Goal: Obtain resource: Download file/media

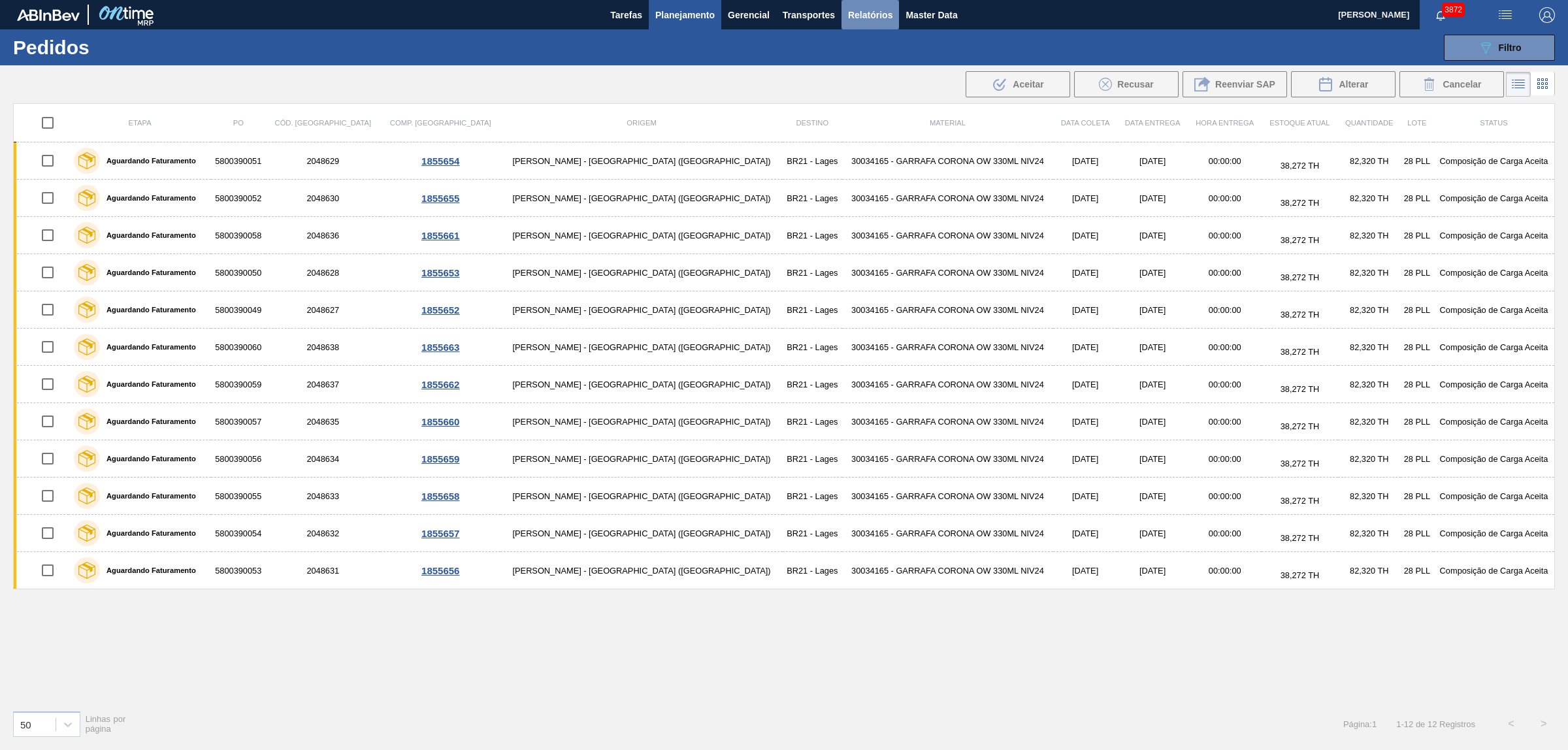
click at [877, 18] on span "Relatórios" at bounding box center [870, 14] width 44 height 15
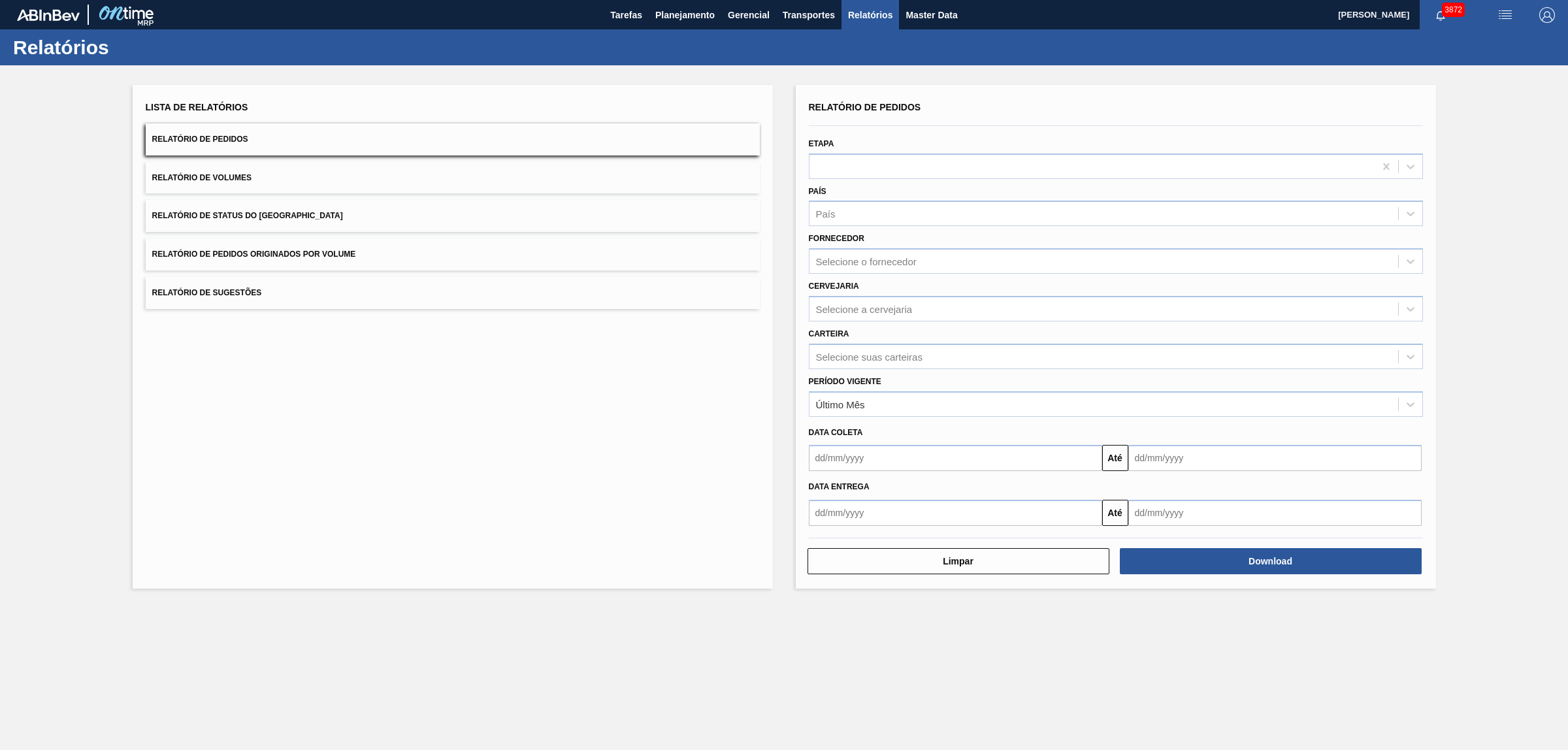
click at [275, 243] on button "Relatório de Pedidos Originados por Volume" at bounding box center [453, 254] width 614 height 32
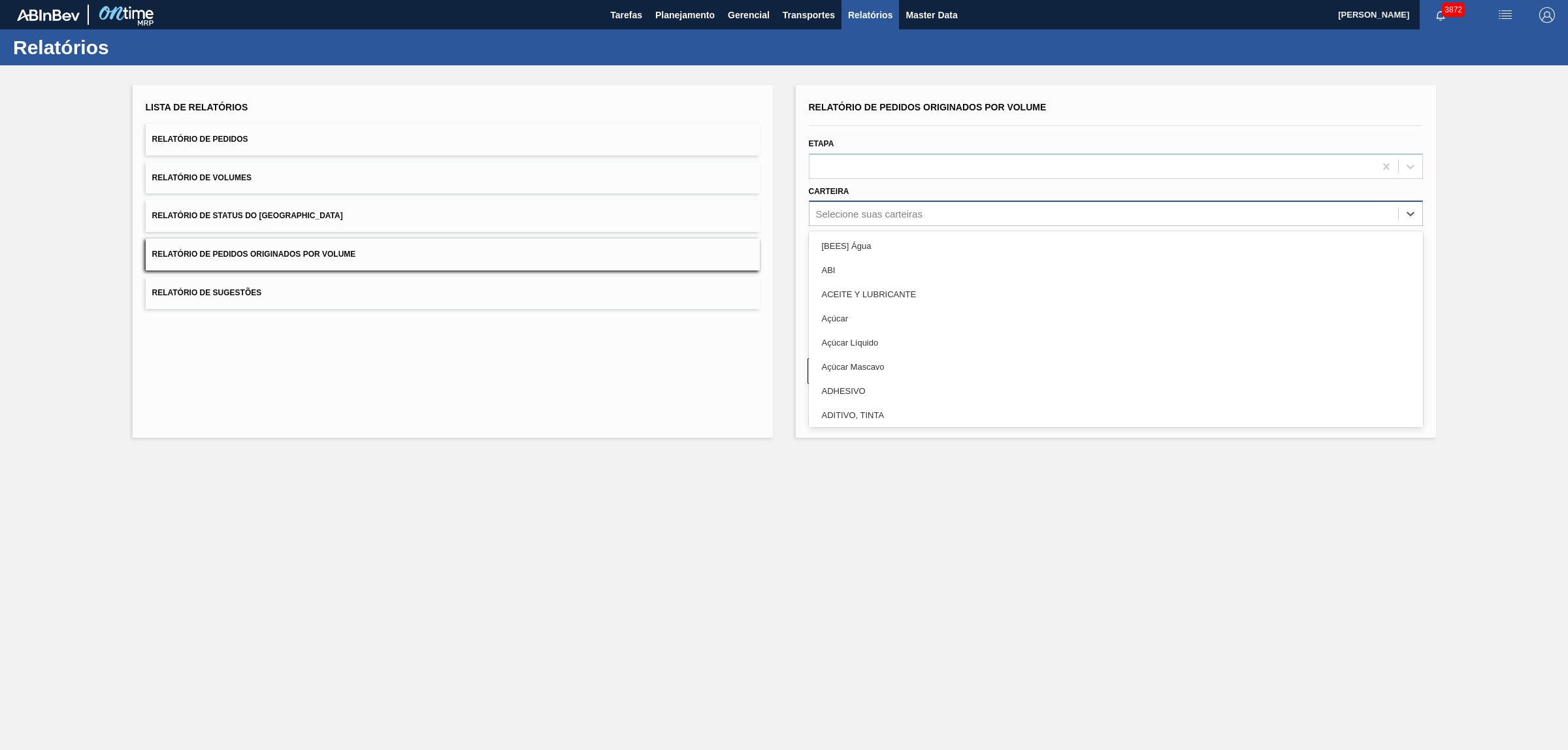
click at [965, 220] on div "Selecione suas carteiras" at bounding box center [1104, 213] width 589 height 19
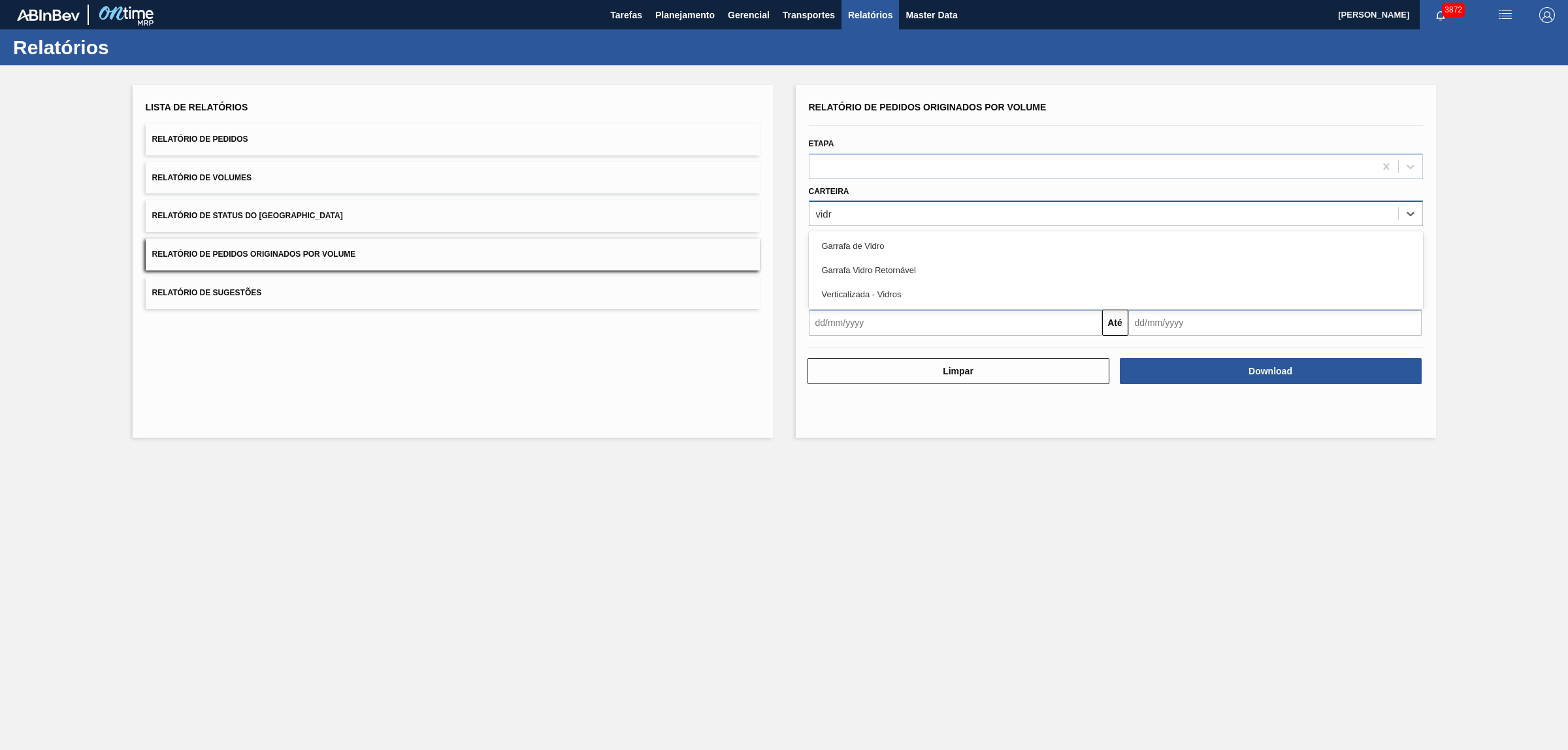
type input "vidro"
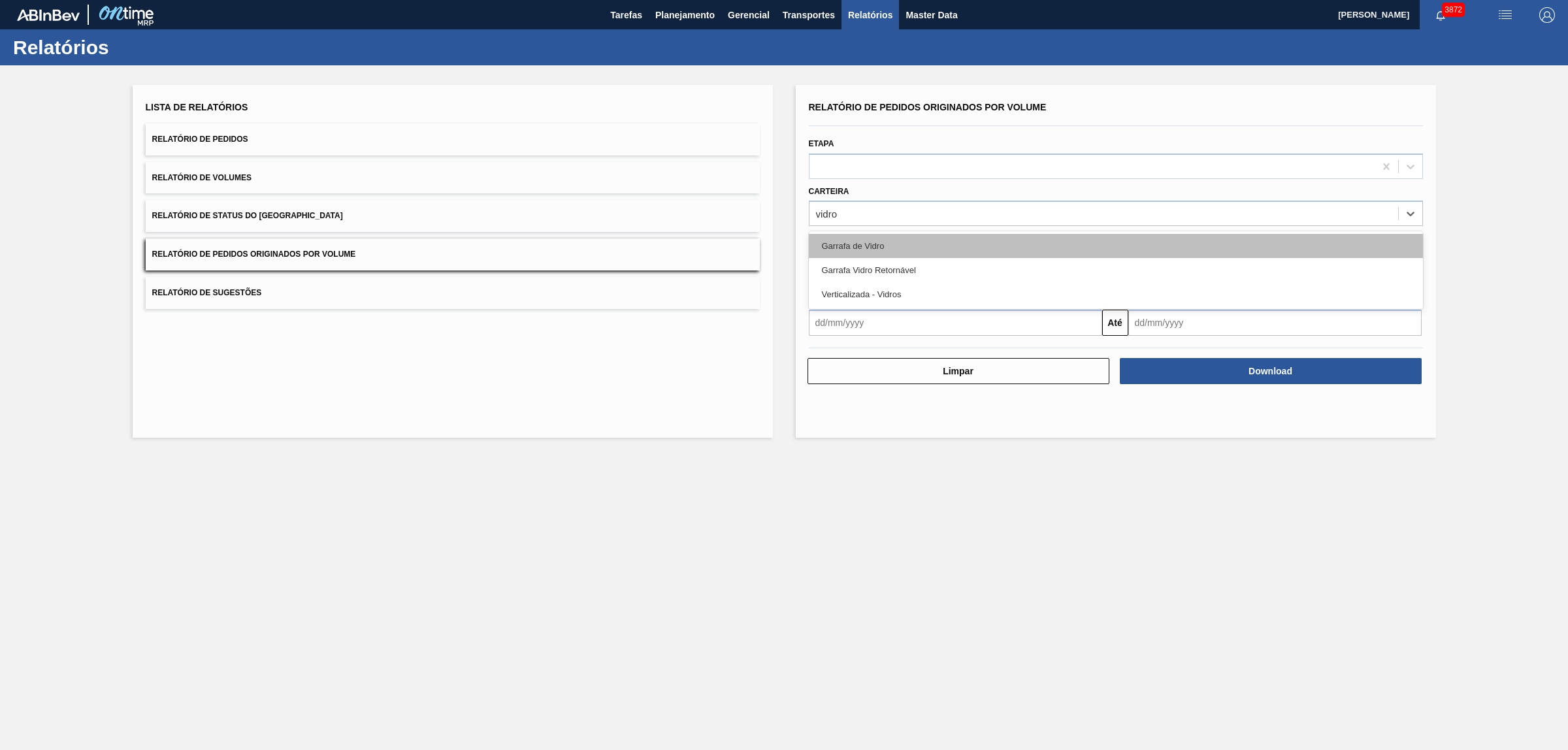
click at [854, 242] on div "Garrafa de Vidro" at bounding box center [1115, 246] width 614 height 24
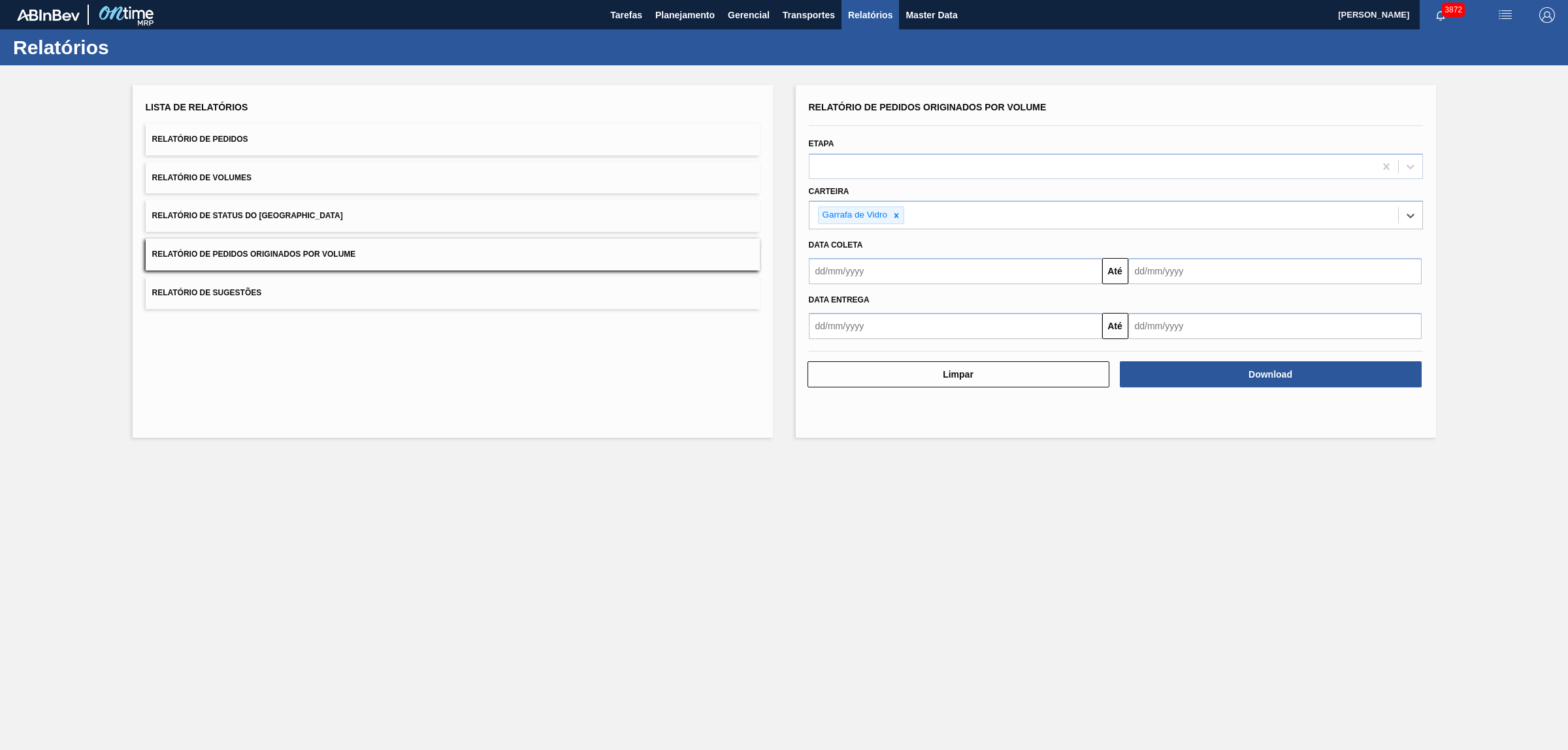
click at [860, 266] on input "text" at bounding box center [955, 271] width 294 height 26
click at [820, 305] on button "Previous Month" at bounding box center [820, 303] width 9 height 9
click at [847, 348] on div "1" at bounding box center [845, 345] width 18 height 18
type input "[DATE]"
click at [1163, 269] on input "text" at bounding box center [1274, 271] width 294 height 26
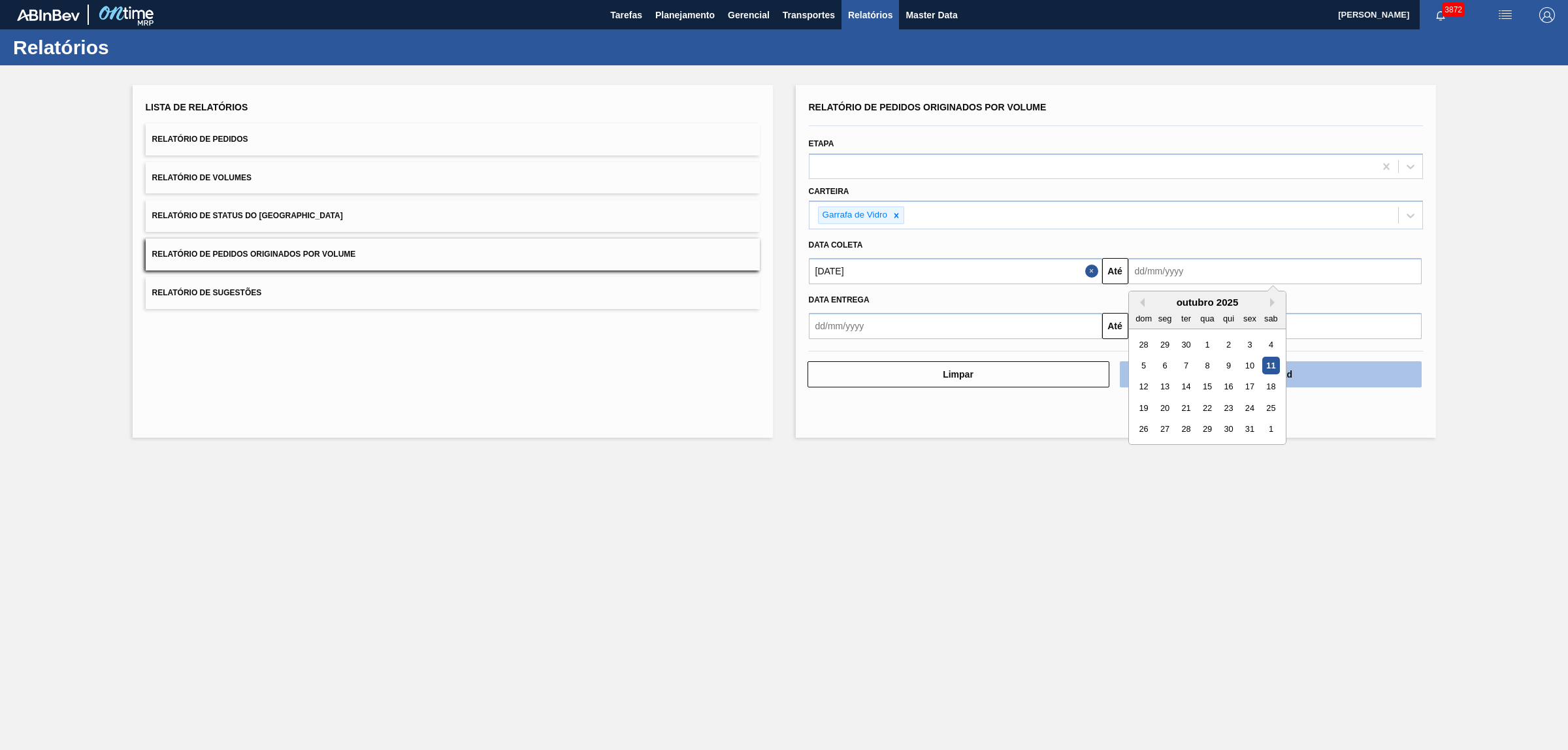
click at [1148, 387] on div "12" at bounding box center [1143, 388] width 18 height 18
type input "[DATE]"
click at [1181, 377] on button "Download" at bounding box center [1271, 374] width 302 height 26
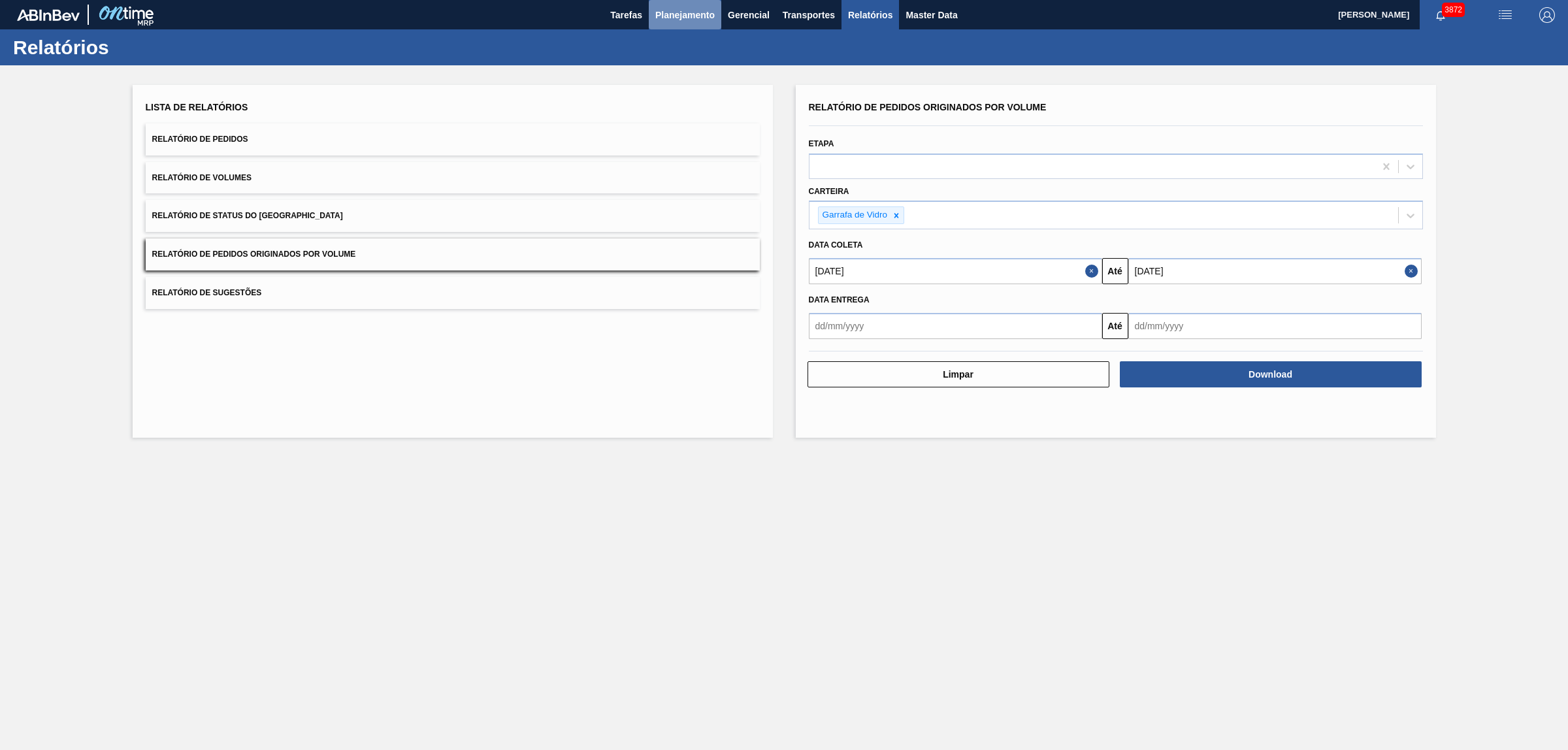
click at [681, 5] on button "Planejamento" at bounding box center [685, 14] width 72 height 30
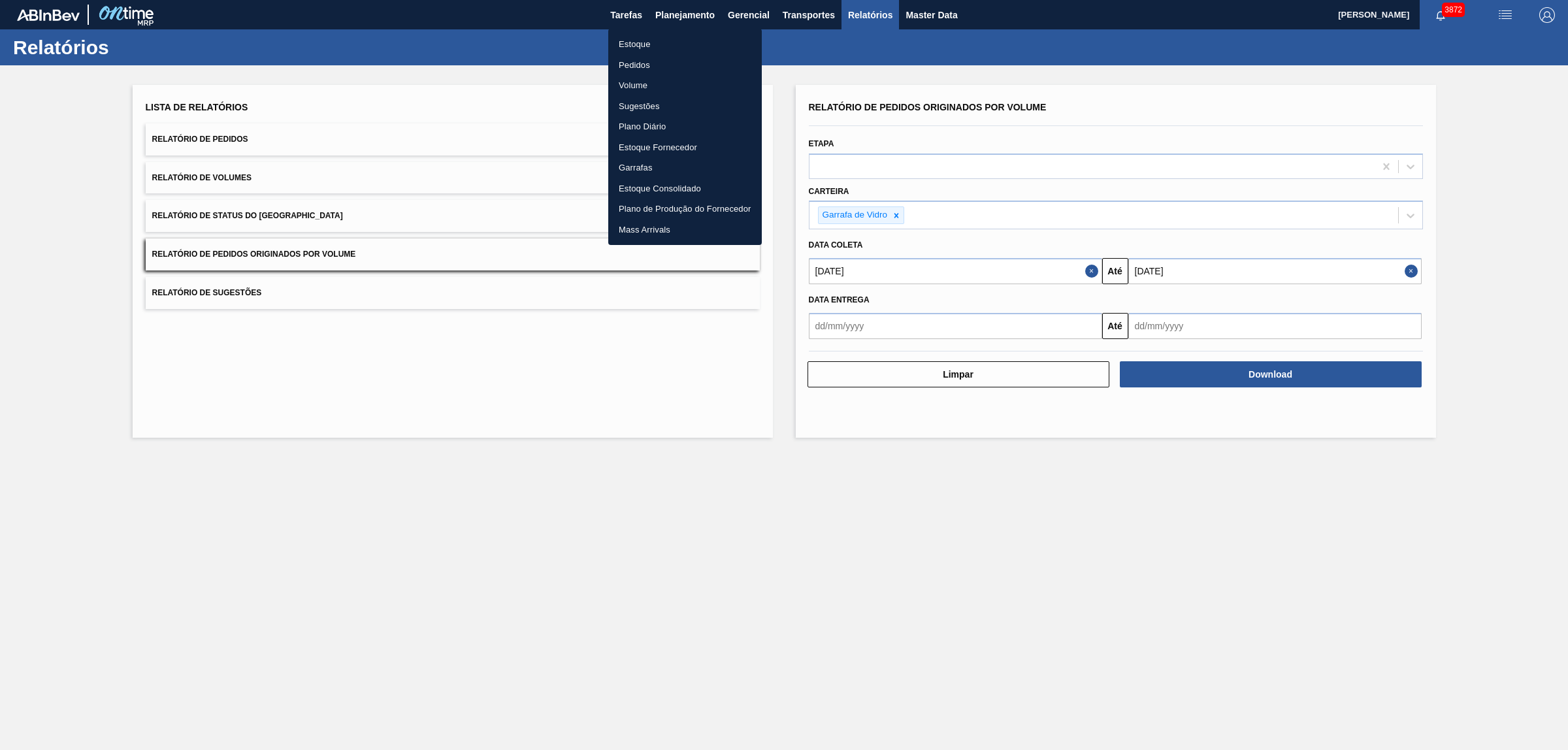
click at [638, 60] on li "Pedidos" at bounding box center [685, 65] width 154 height 21
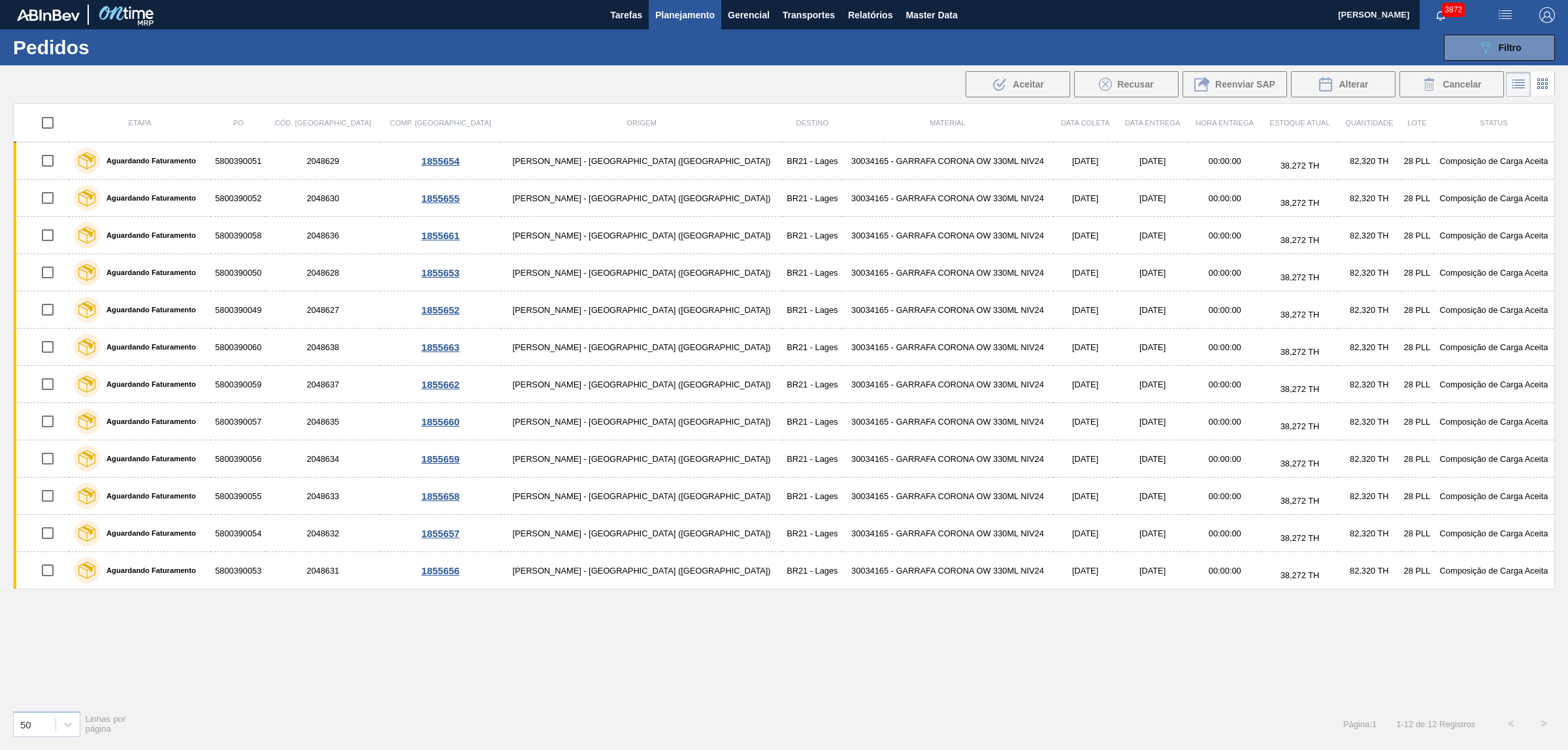
click at [1511, 32] on div "089F7B8B-B2A5-4AFE-B5C0-19BA573D28AC Filtro Código Pedido Portal Códido PO SAP …" at bounding box center [888, 47] width 1347 height 39
click at [1507, 43] on span "Filtro" at bounding box center [1509, 48] width 23 height 11
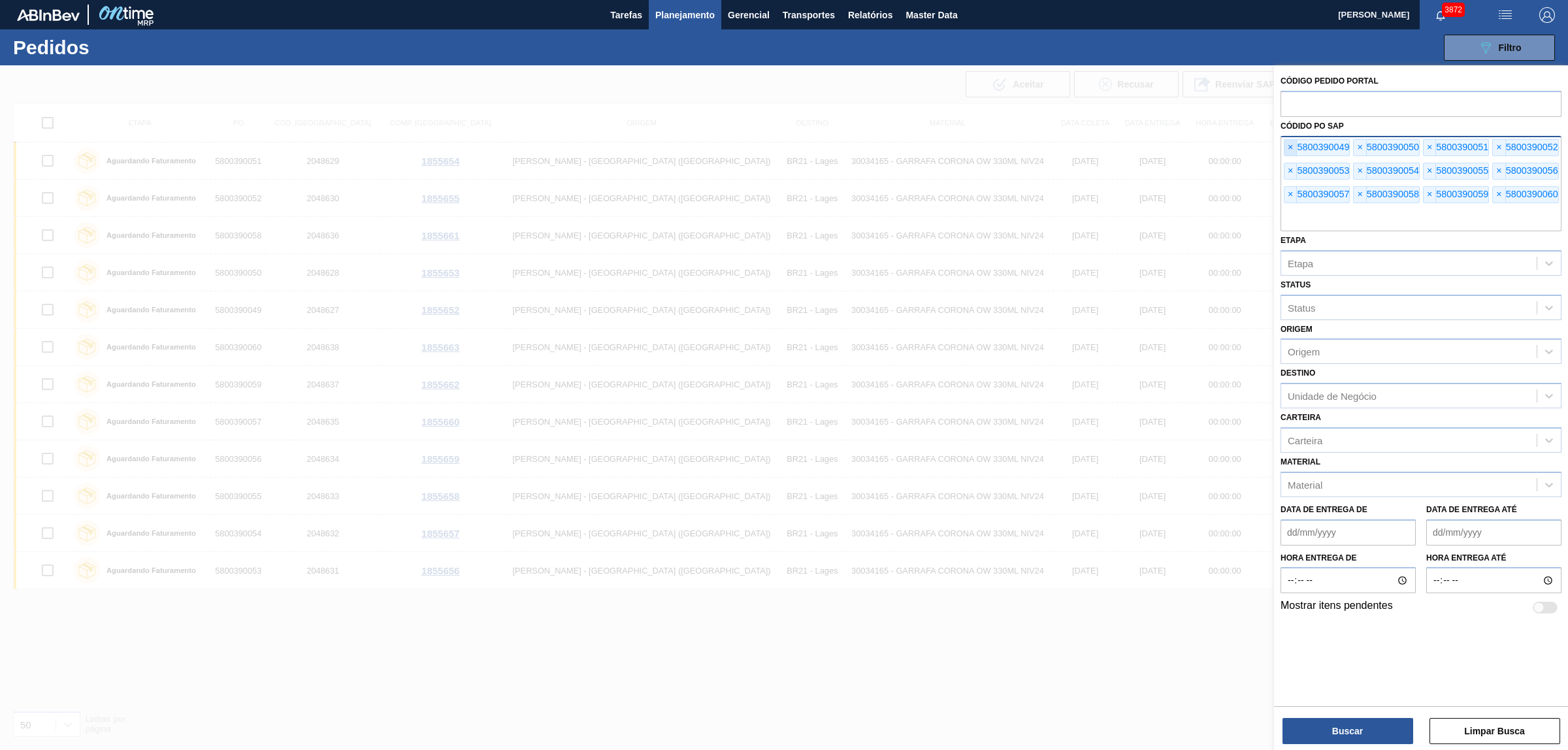
click at [1291, 147] on span "×" at bounding box center [1291, 147] width 13 height 15
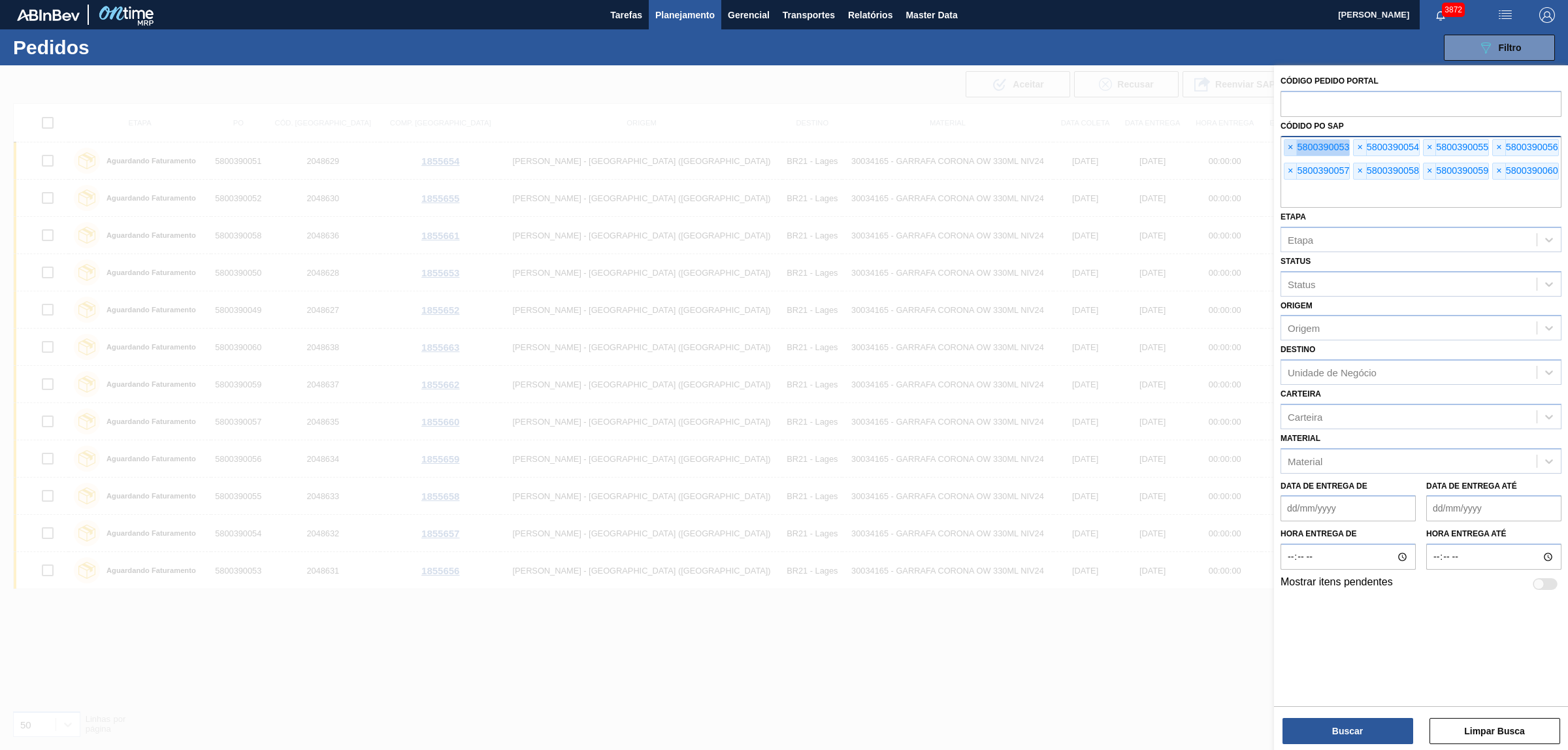
click at [1291, 147] on span "×" at bounding box center [1291, 147] width 13 height 15
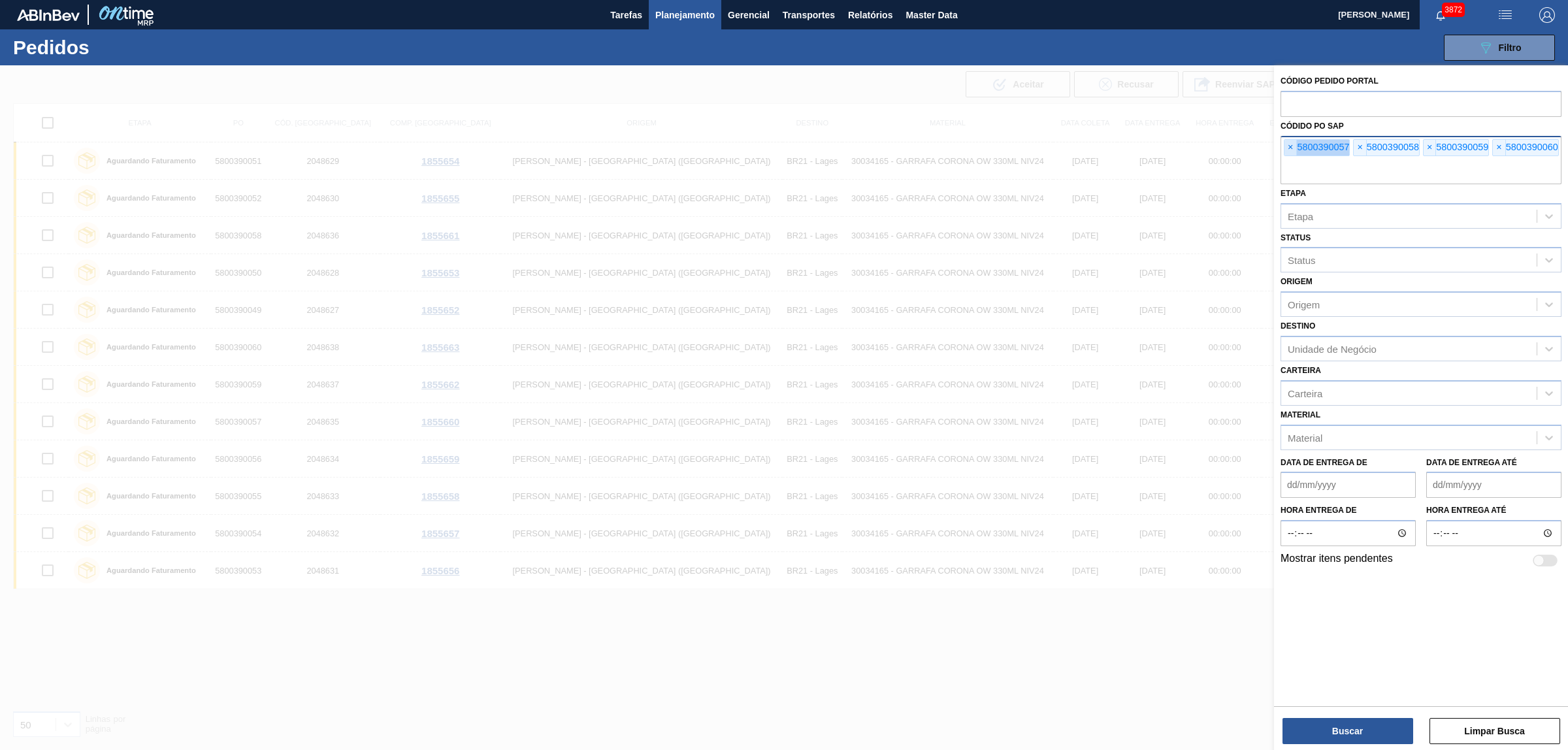
click at [1291, 147] on span "×" at bounding box center [1291, 147] width 13 height 15
click at [1291, 159] on input "text" at bounding box center [1421, 171] width 281 height 24
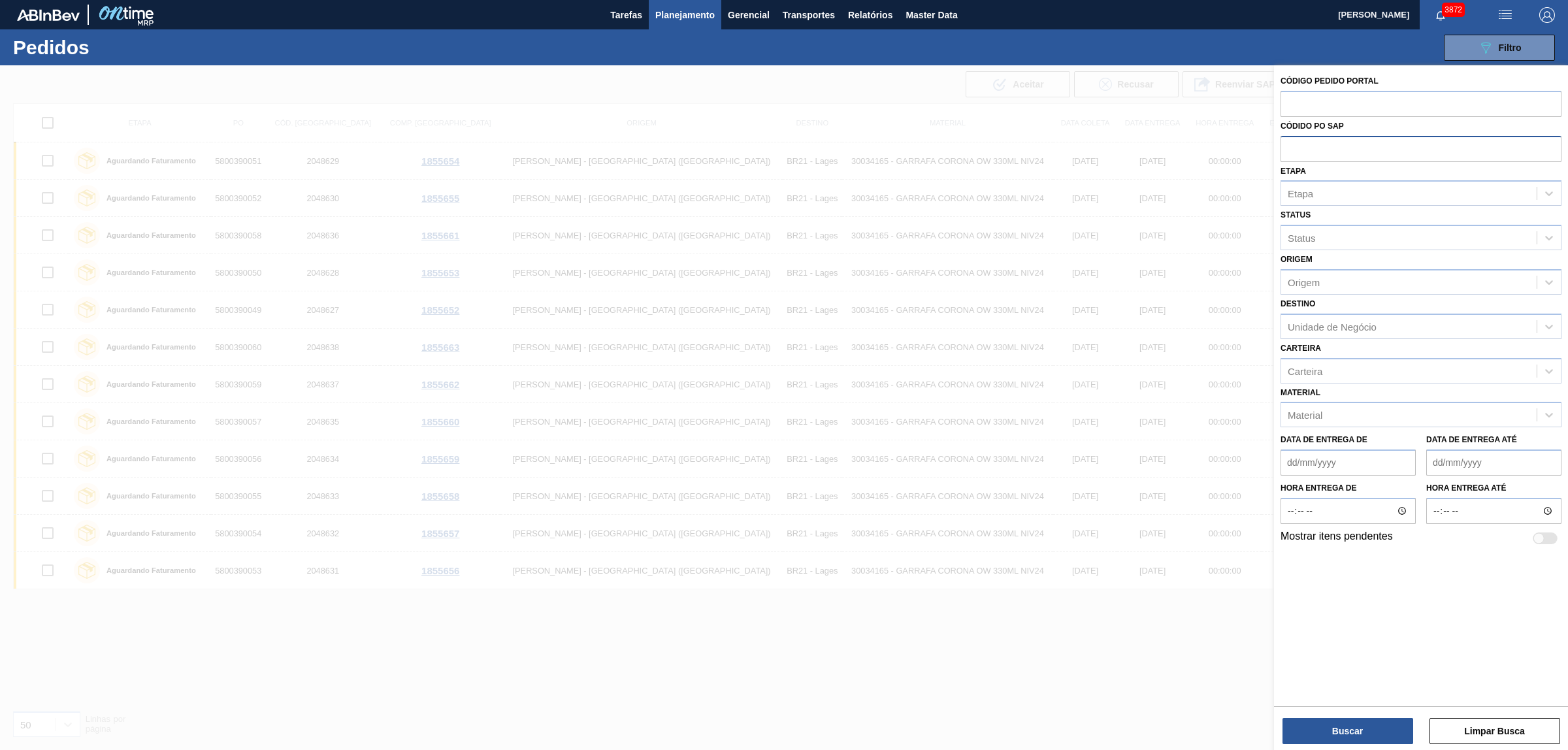
paste input "text"
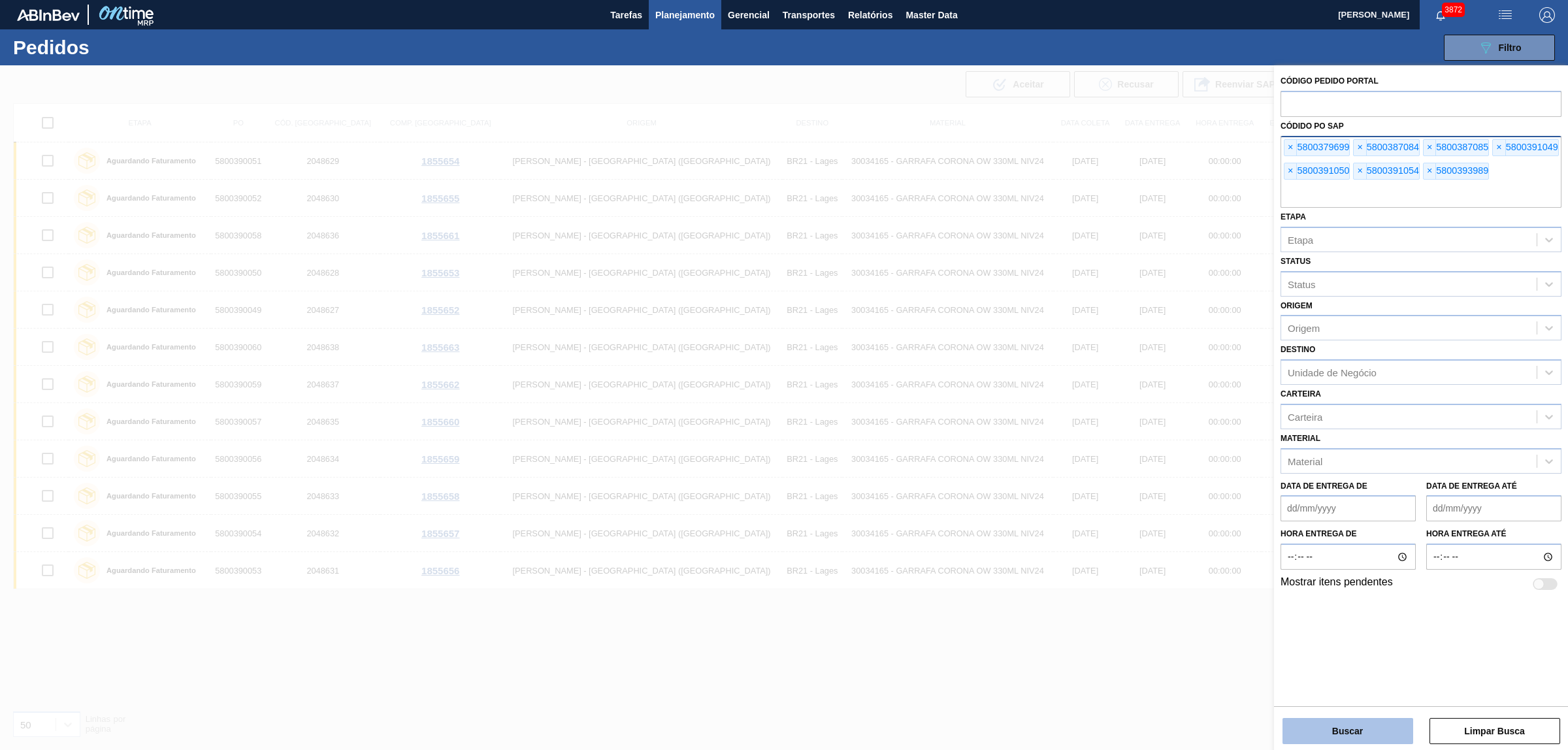
click at [1336, 727] on button "Buscar" at bounding box center [1348, 731] width 131 height 26
